Goal: Task Accomplishment & Management: Use online tool/utility

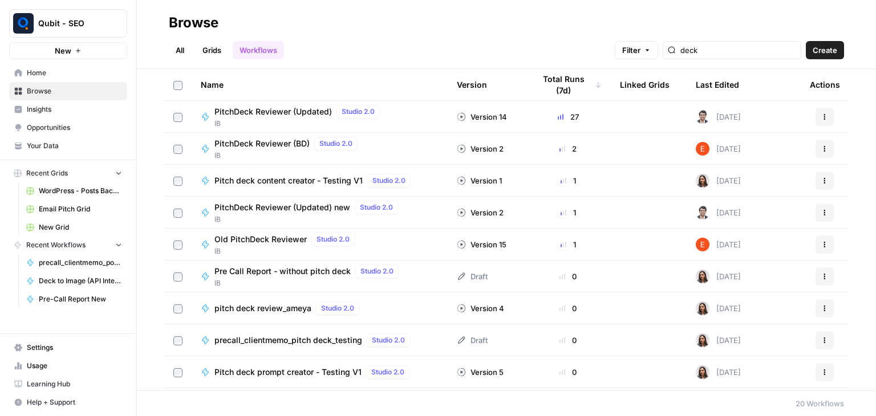
type input "deck"
click at [448, 35] on div "All Grids Workflows Filter deck Create" at bounding box center [506, 45] width 675 height 27
click at [300, 206] on span "PitchDeck Reviewer (Updated) new" at bounding box center [282, 207] width 136 height 11
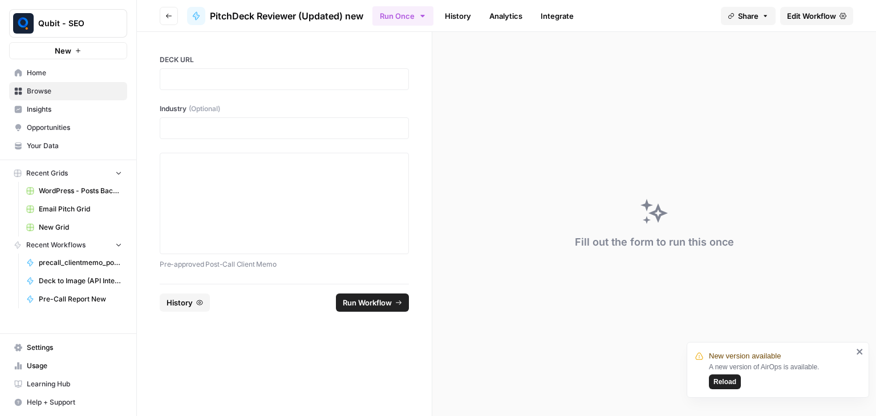
click at [728, 382] on span "Reload" at bounding box center [724, 382] width 23 height 10
click at [459, 21] on link "History" at bounding box center [458, 16] width 40 height 18
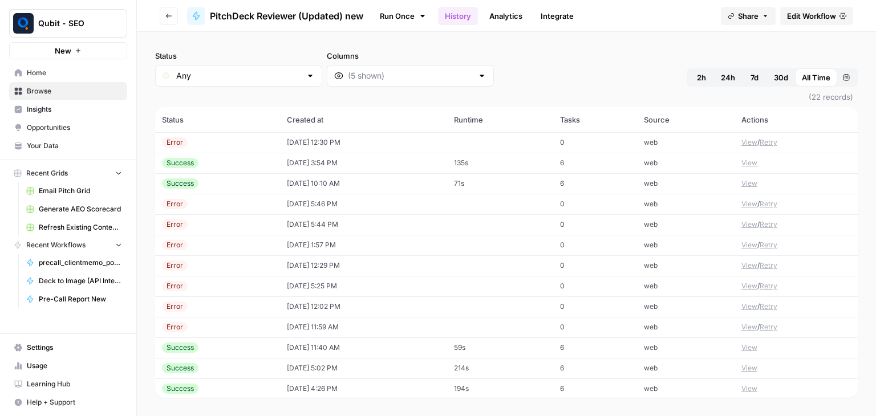
click at [417, 144] on td "10/14/25 at 12:30 PM" at bounding box center [363, 142] width 167 height 21
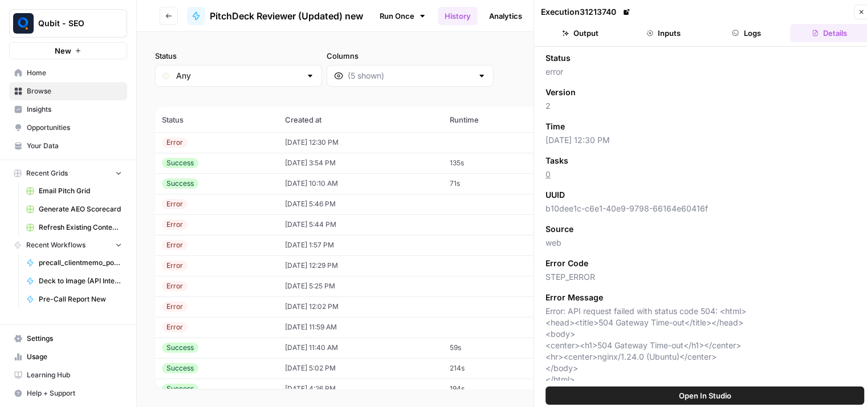
click at [749, 26] on button "Logs" at bounding box center [747, 33] width 79 height 18
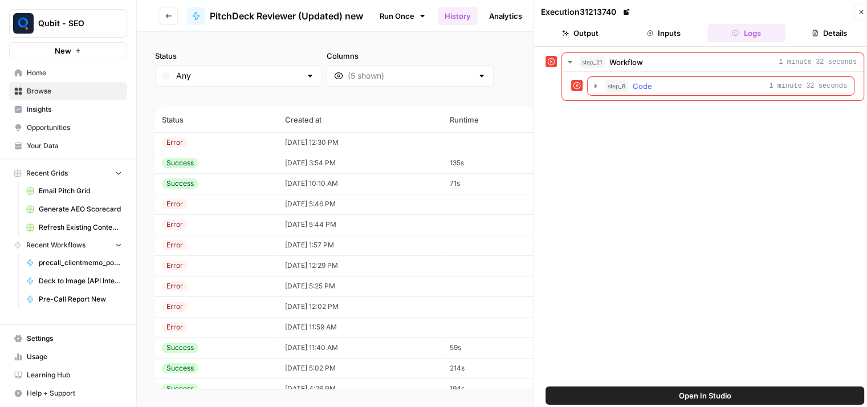
click at [593, 82] on icon "button" at bounding box center [595, 86] width 9 height 9
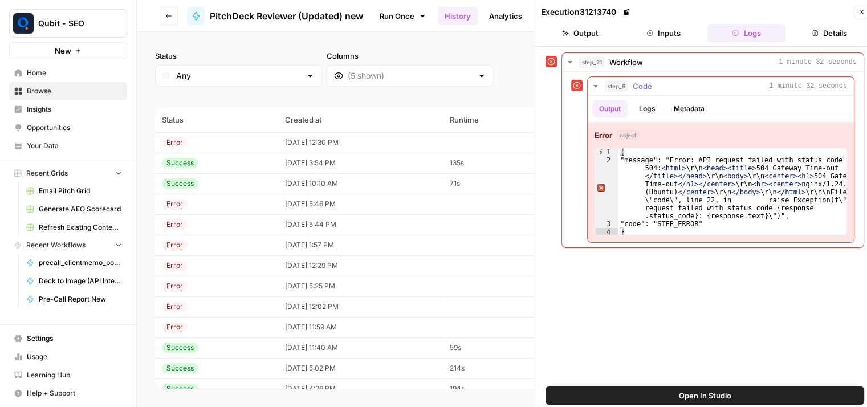
click at [593, 82] on icon "button" at bounding box center [595, 86] width 9 height 9
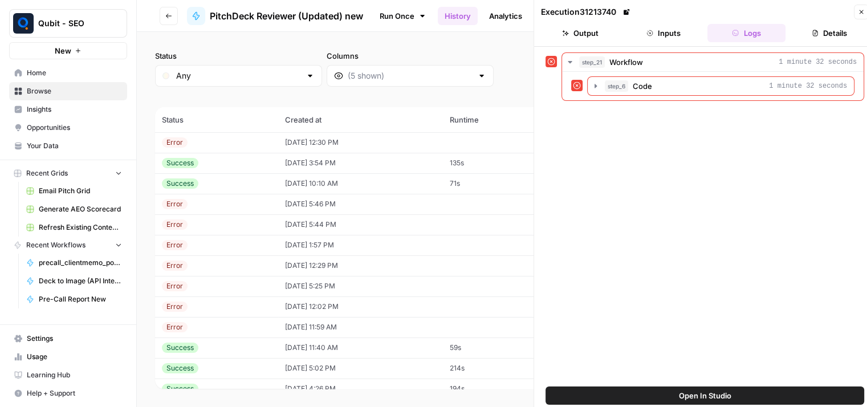
click at [176, 11] on button "Go back" at bounding box center [169, 16] width 18 height 18
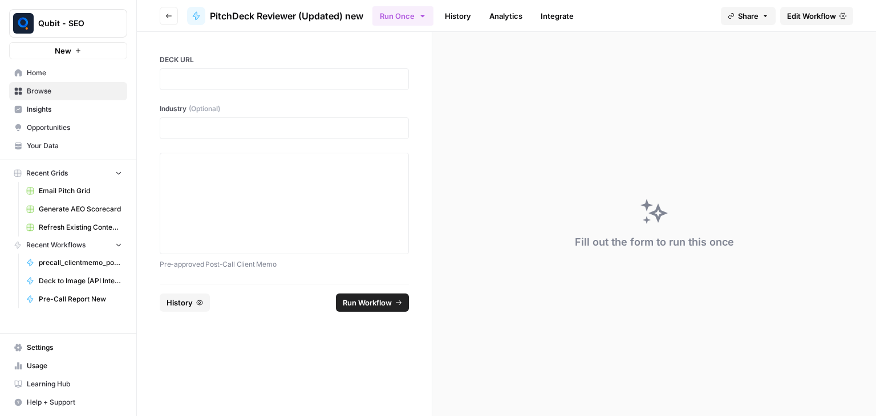
click at [172, 19] on icon "button" at bounding box center [168, 16] width 7 height 7
